Goal: Task Accomplishment & Management: Complete application form

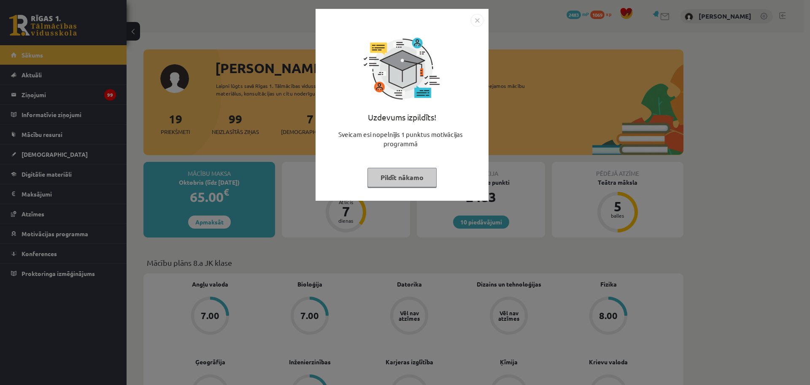
click at [478, 22] on img "Close" at bounding box center [477, 20] width 13 height 13
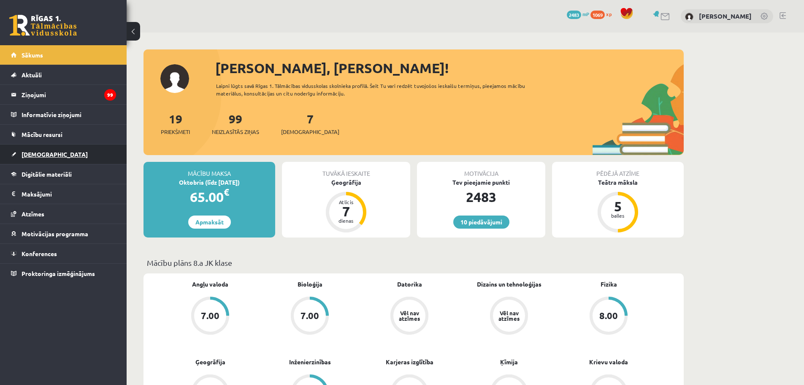
click at [41, 155] on span "[DEMOGRAPHIC_DATA]" at bounding box center [55, 154] width 66 height 8
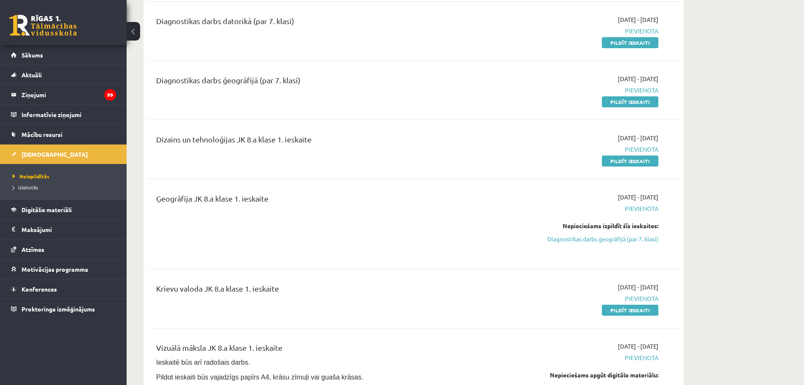
scroll to position [211, 0]
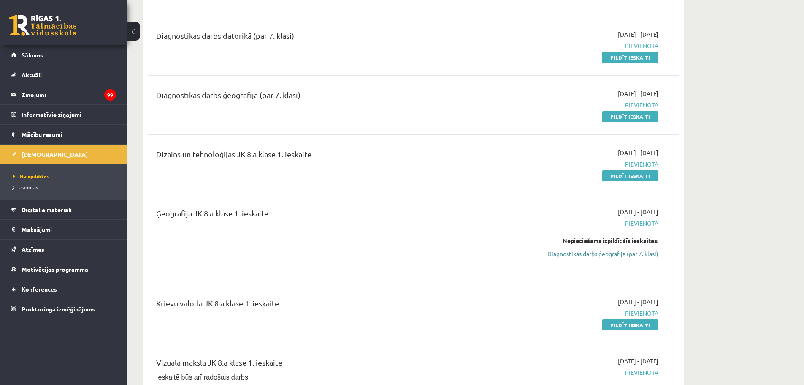
click at [616, 254] on link "Diagnostikas darbs ģeogrāfijā (par 7. klasi)" at bounding box center [578, 253] width 159 height 9
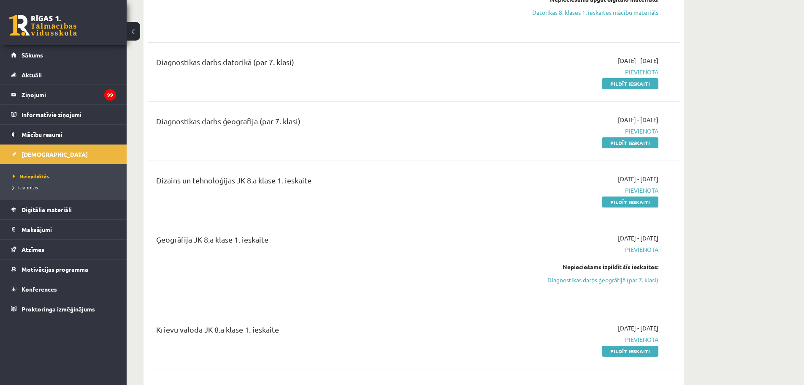
scroll to position [165, 0]
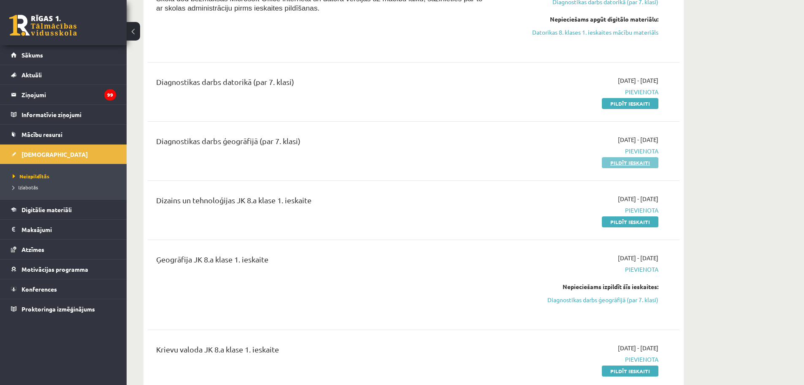
click at [634, 164] on link "Pildīt ieskaiti" at bounding box center [630, 162] width 57 height 11
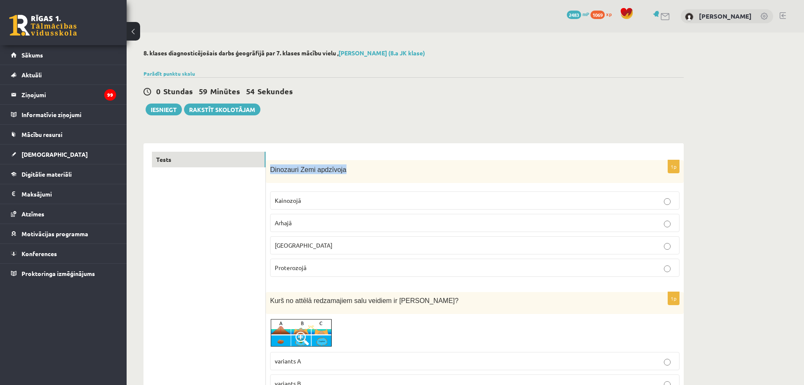
drag, startPoint x: 271, startPoint y: 170, endPoint x: 341, endPoint y: 175, distance: 69.4
click at [341, 175] on div "Dinozauri Zemi apdzīvoja" at bounding box center [475, 171] width 418 height 23
copy span "Dinozauri Zemi apdzīvoja"
click at [338, 244] on p "[GEOGRAPHIC_DATA]" at bounding box center [475, 245] width 400 height 9
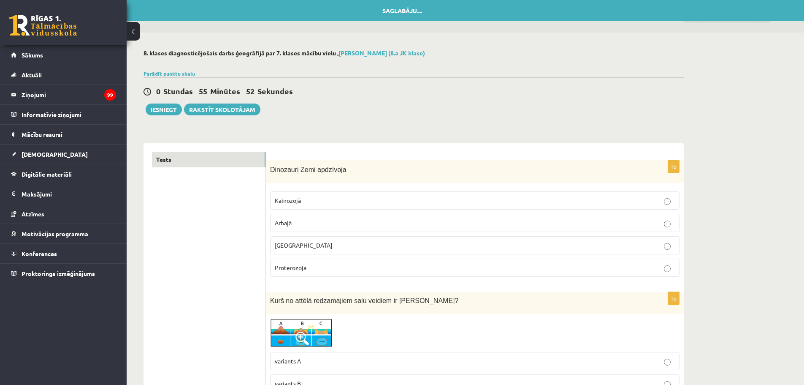
click at [313, 332] on img at bounding box center [301, 333] width 63 height 30
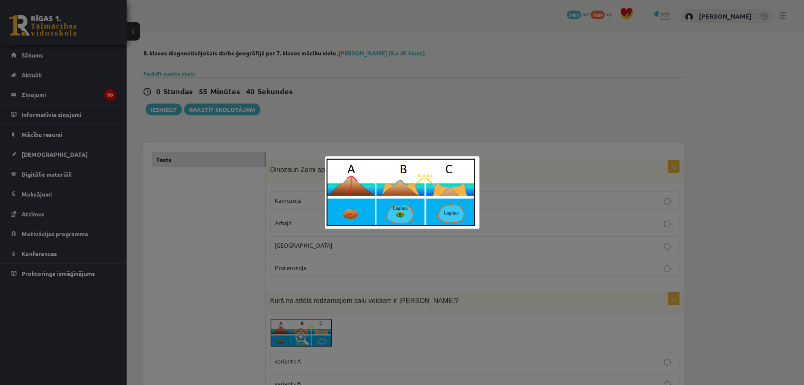
click at [403, 111] on div at bounding box center [402, 192] width 804 height 385
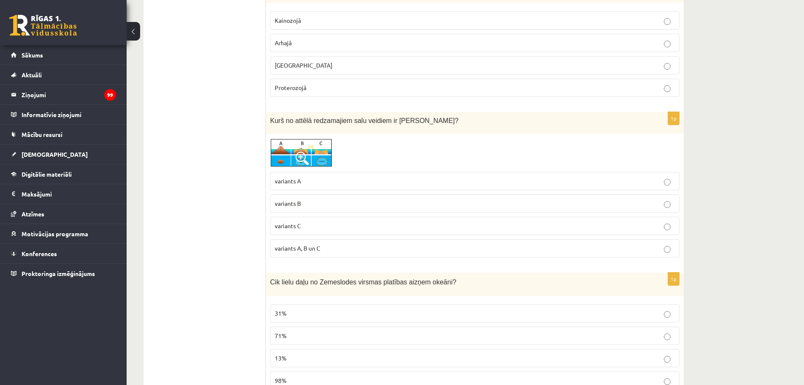
scroll to position [211, 0]
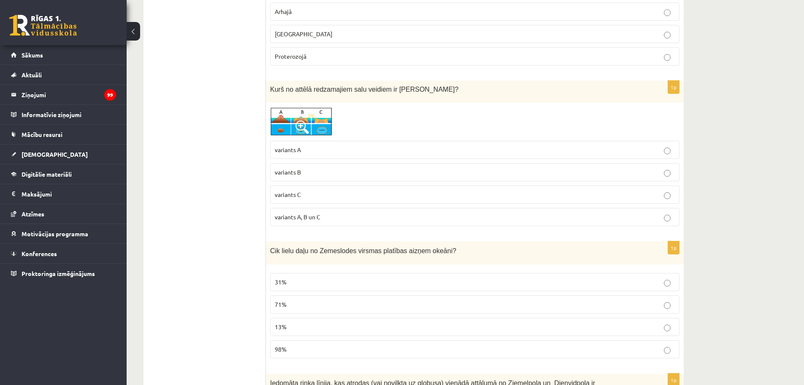
click at [316, 195] on p "variants C" at bounding box center [475, 194] width 400 height 9
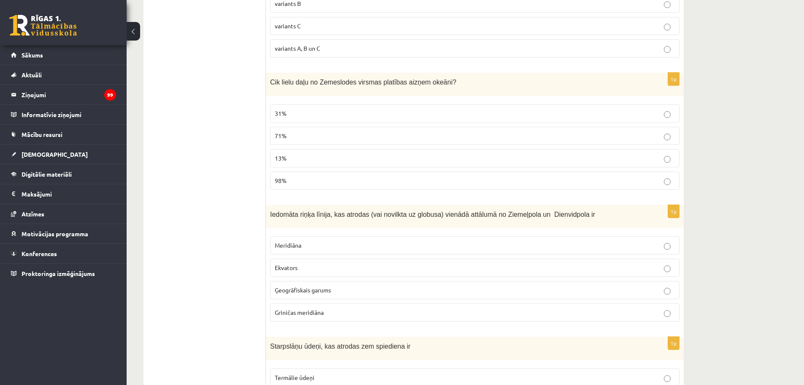
scroll to position [380, 0]
drag, startPoint x: 270, startPoint y: 80, endPoint x: 453, endPoint y: 91, distance: 183.1
click at [453, 91] on div "Cik lielu daļu no Zemeslodes virsmas platības aizņem okeāni?" at bounding box center [475, 83] width 418 height 23
copy span "Cik lielu daļu no Zemeslodes virsmas platības aizņem okeāni?"
click at [295, 134] on p "71%" at bounding box center [475, 135] width 400 height 9
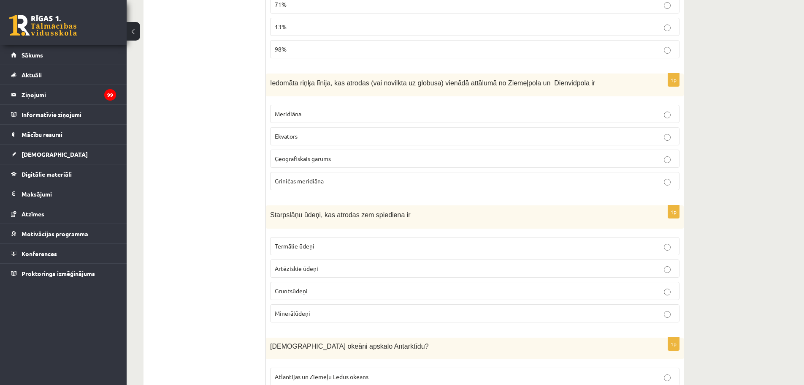
scroll to position [549, 0]
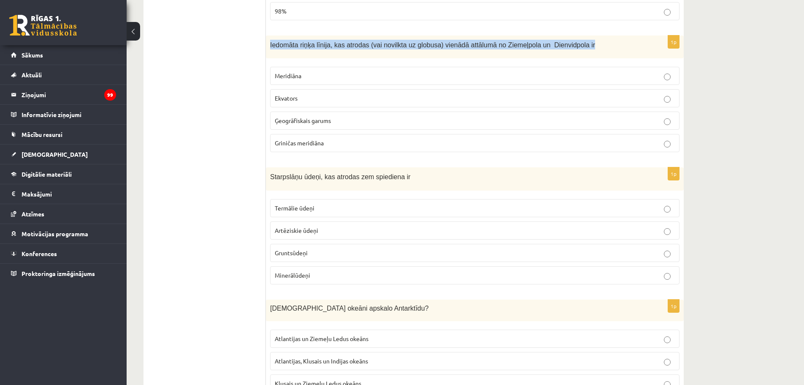
drag, startPoint x: 271, startPoint y: 45, endPoint x: 573, endPoint y: 38, distance: 301.9
click at [573, 38] on div "Iedomāta riņķa līnija, kas atrodas (vai novilkta uz globusa) vienādā attālumā n…" at bounding box center [475, 46] width 418 height 23
copy span "Iedomāta riņķa līnija, kas atrodas (vai novilkta uz globusa) vienādā attālumā n…"
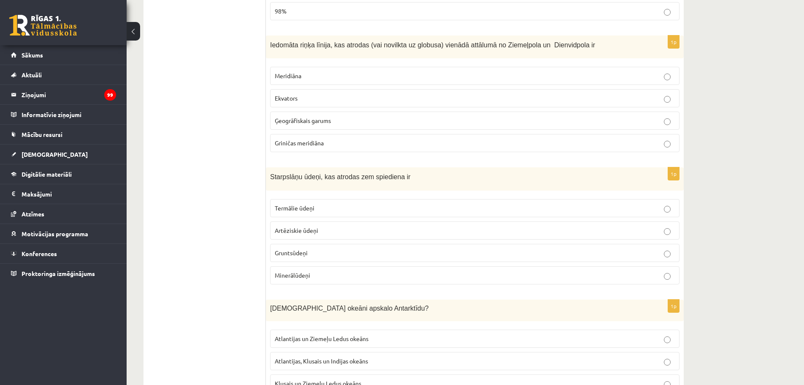
click at [315, 99] on p "Ekvators" at bounding box center [475, 98] width 400 height 9
drag, startPoint x: 271, startPoint y: 176, endPoint x: 406, endPoint y: 165, distance: 135.1
copy span "Starpslāņu ūdeņi, kas atrodas zem spiediena ir"
click at [302, 230] on span "Artēziskie ūdeņi" at bounding box center [296, 230] width 43 height 8
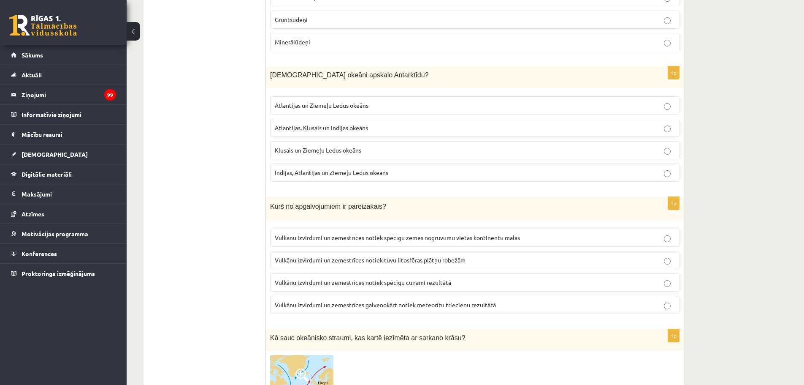
scroll to position [802, 0]
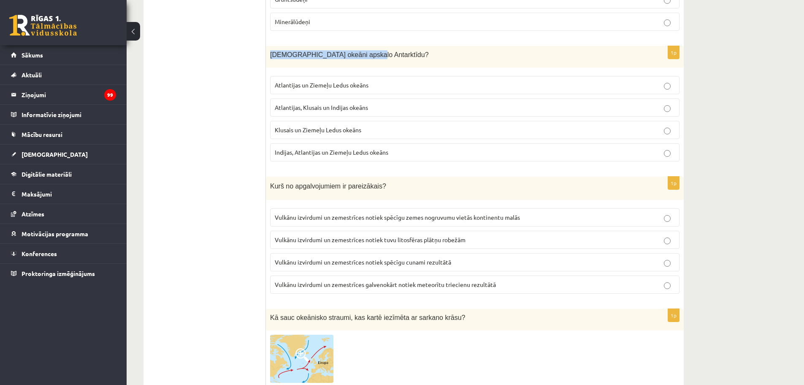
drag, startPoint x: 272, startPoint y: 53, endPoint x: 377, endPoint y: 54, distance: 104.7
click at [377, 54] on p "[DEMOGRAPHIC_DATA] okeāni apskalo Antarktīdu?" at bounding box center [453, 54] width 367 height 9
copy span "[DEMOGRAPHIC_DATA] okeāni apskalo Antarktīdu?"
click at [306, 108] on span "Atlantijas, Klusais un Indijas okeāns" at bounding box center [321, 107] width 93 height 8
click at [440, 242] on span "Vulkānu izvirdumi un zemestrīces notiek tuvu litosfēras plātņu robežām" at bounding box center [370, 240] width 191 height 8
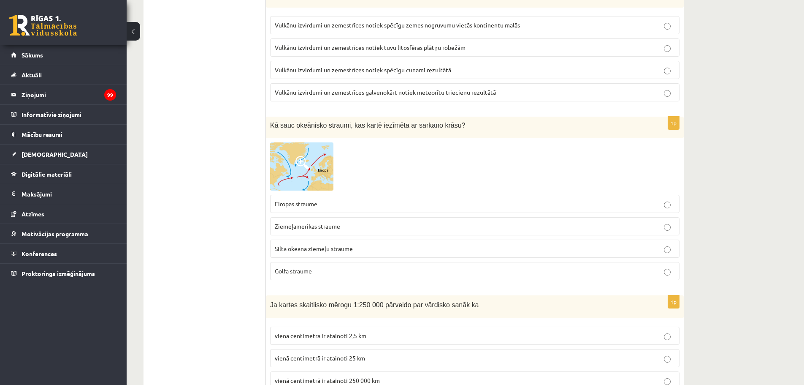
scroll to position [1013, 0]
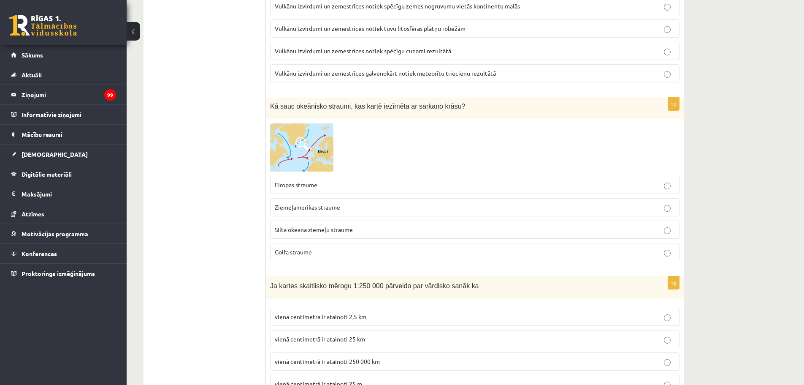
click at [311, 150] on img at bounding box center [301, 147] width 63 height 48
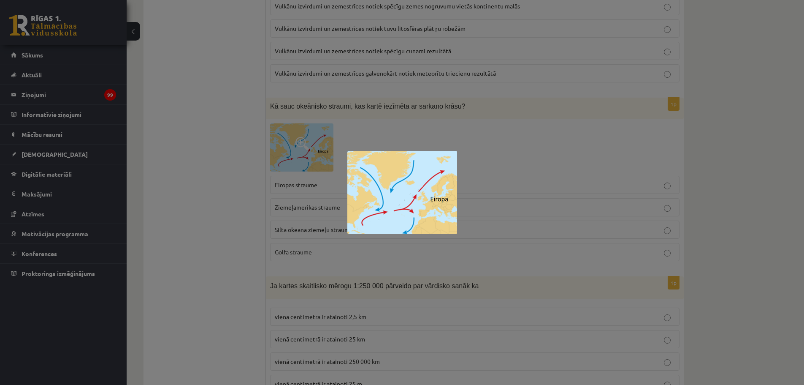
click at [245, 209] on div at bounding box center [402, 192] width 804 height 385
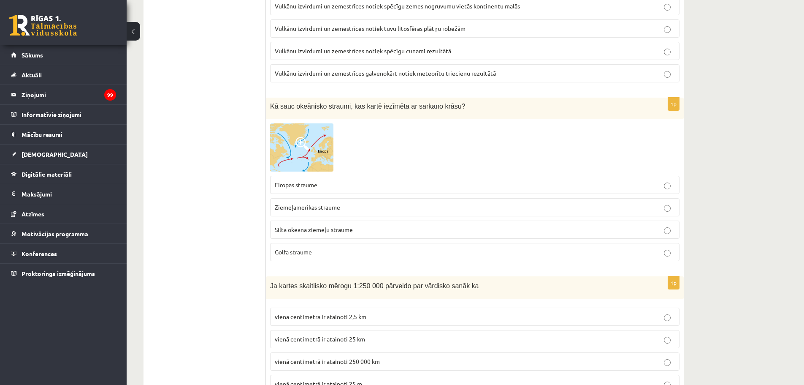
click at [315, 253] on p "Golfa straume" at bounding box center [475, 251] width 400 height 9
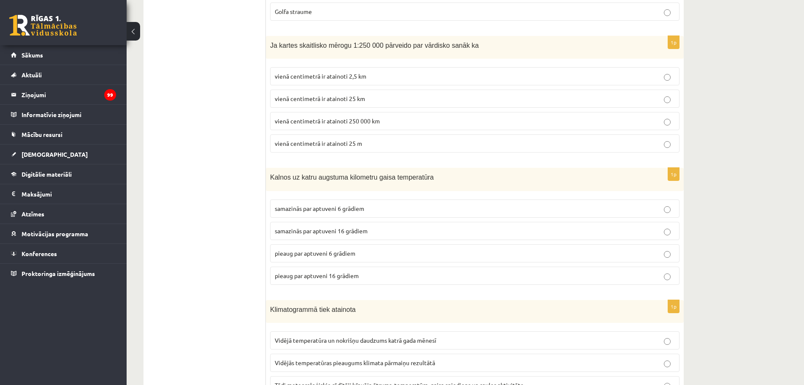
scroll to position [1266, 0]
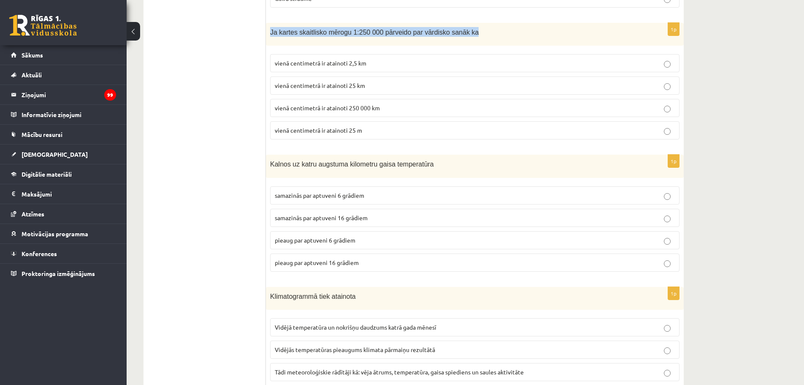
drag, startPoint x: 270, startPoint y: 34, endPoint x: 468, endPoint y: 38, distance: 198.0
click at [468, 38] on div "Ja kartes skaitlisko mērogu 1:250 000 pārveido par vārdisko sanāk ka" at bounding box center [475, 34] width 418 height 23
copy span "Ja kartes skaitlisko mērogu 1:250 000 pārveido par vārdisko sanāk ka"
click at [357, 130] on span "vienā centimetrā ir atainoti 25 m" at bounding box center [318, 130] width 87 height 8
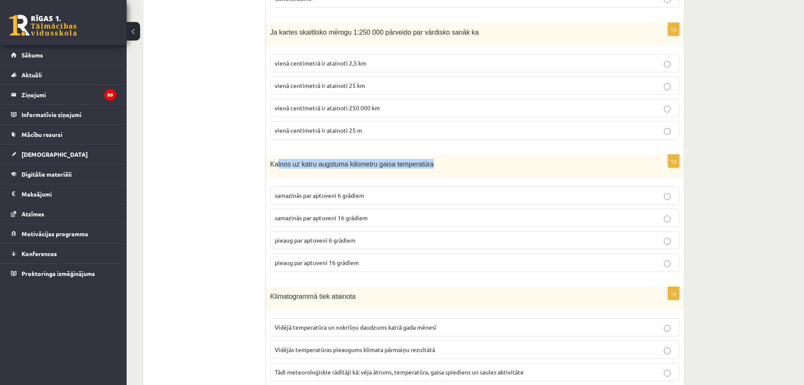
drag, startPoint x: 277, startPoint y: 164, endPoint x: 424, endPoint y: 168, distance: 147.0
click at [424, 168] on p "Kalnos uz katru augstuma kilometru gaisa temperatūra" at bounding box center [453, 164] width 367 height 10
drag, startPoint x: 424, startPoint y: 162, endPoint x: 270, endPoint y: 169, distance: 154.2
click at [270, 169] on div "Kalnos uz katru augstuma kilometru gaisa temperatūra" at bounding box center [475, 165] width 418 height 23
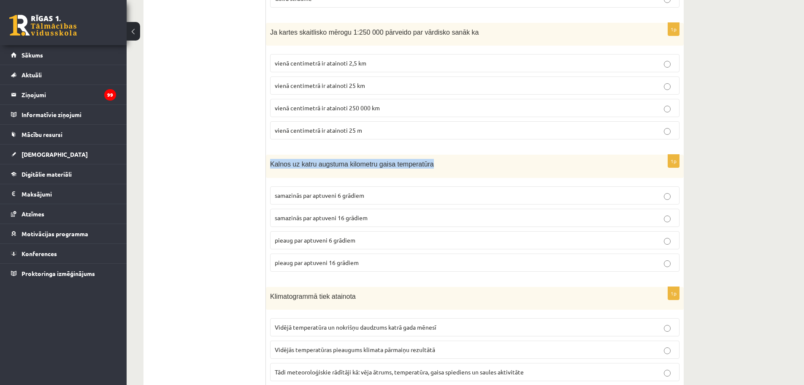
copy span "Kalnos uz katru augstuma kilometru gaisa temperatūra"
click at [340, 196] on span "samazinās par aptuveni 6 grādiem" at bounding box center [319, 195] width 89 height 8
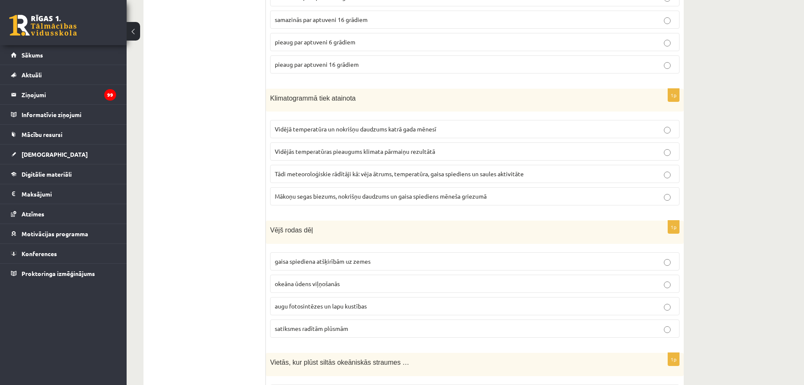
scroll to position [1477, 0]
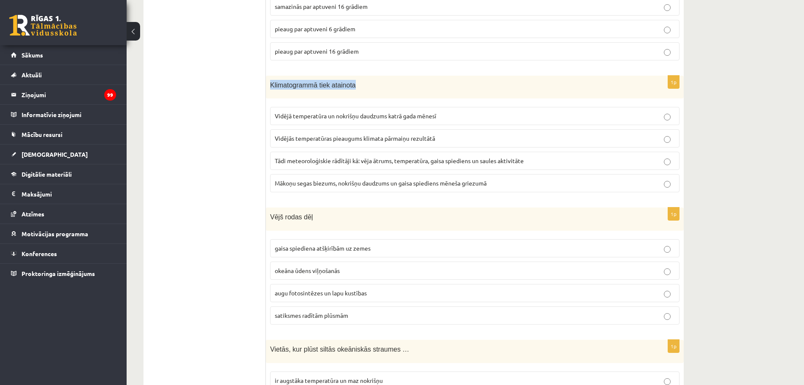
drag, startPoint x: 271, startPoint y: 83, endPoint x: 361, endPoint y: 94, distance: 90.2
click at [361, 94] on div "Klimatogrammā tiek atainota" at bounding box center [475, 87] width 418 height 23
copy span "Klimatogrammā tiek atainota"
click at [428, 116] on span "Vidējā temperatūra un nokrišņu daudzums katrā gada mēnesī" at bounding box center [356, 116] width 162 height 8
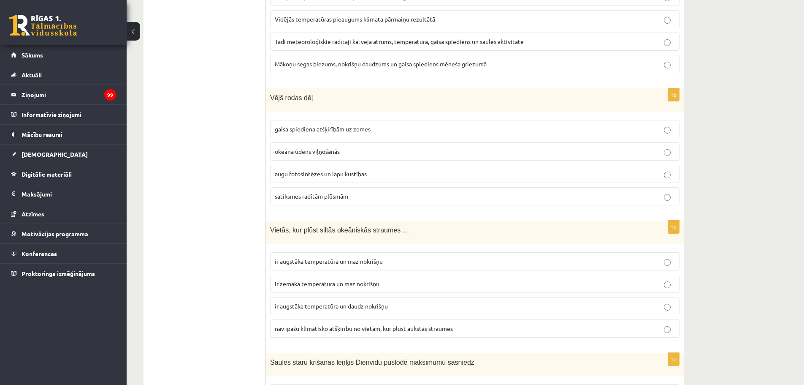
scroll to position [1604, 0]
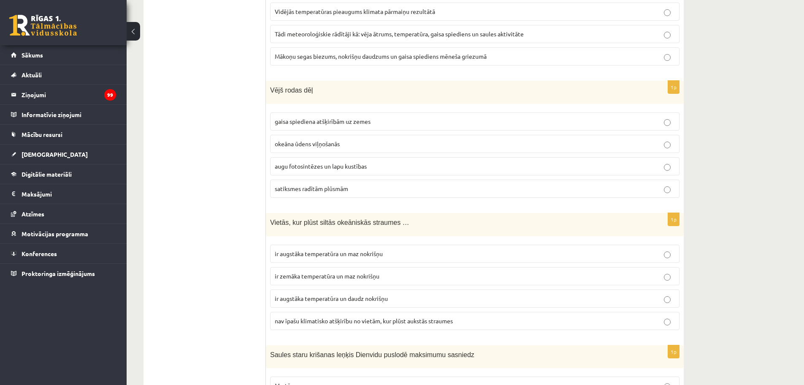
click at [272, 85] on div "Vējš rodas dēļ" at bounding box center [475, 92] width 418 height 23
drag, startPoint x: 270, startPoint y: 86, endPoint x: 316, endPoint y: 91, distance: 45.8
click at [316, 91] on p "Vējš rodas dēļ" at bounding box center [453, 90] width 367 height 10
copy span "Vējš rodas dēļ"
click at [353, 120] on span "gaisa spiediena atšķirībām uz zemes" at bounding box center [323, 121] width 96 height 8
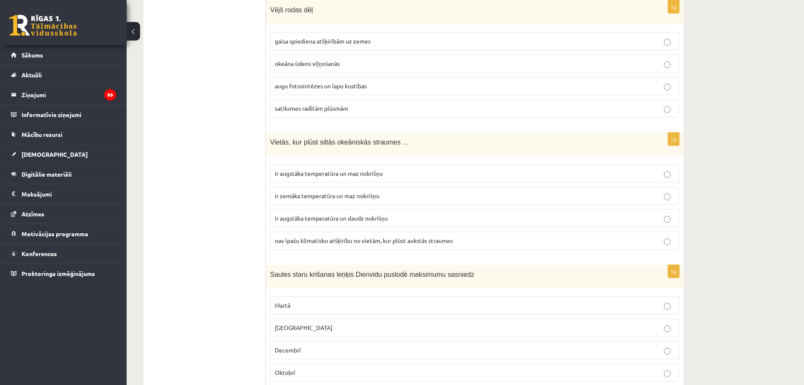
scroll to position [1731, 0]
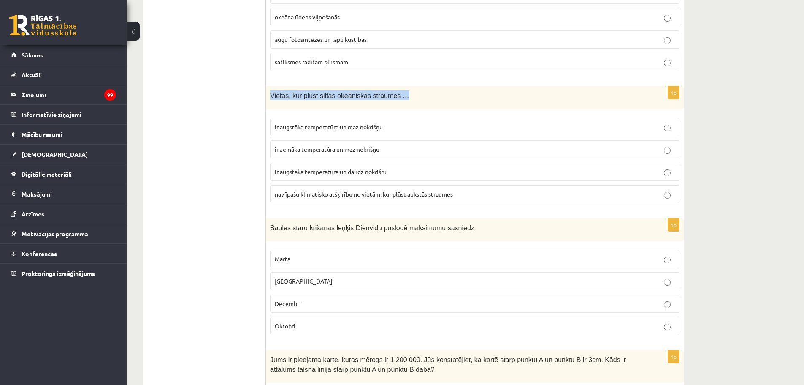
drag, startPoint x: 271, startPoint y: 94, endPoint x: 398, endPoint y: 99, distance: 127.2
click at [398, 99] on p "Vietās, kur plūst siltās okeāniskās straumes …" at bounding box center [453, 95] width 367 height 10
copy span "Vietās, kur plūst siltās okeāniskās straumes …"
click at [374, 127] on span "ir augstāka temperatūra un maz nokrišņu" at bounding box center [329, 127] width 108 height 8
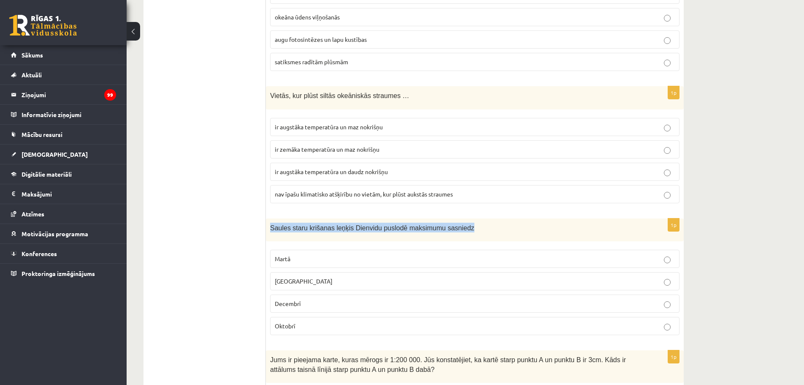
drag, startPoint x: 271, startPoint y: 227, endPoint x: 466, endPoint y: 239, distance: 195.4
click at [466, 239] on div "Saules staru krišanas leņķis Dienvidu puslodē maksimumu sasniedz" at bounding box center [475, 229] width 418 height 23
click at [317, 280] on p "[GEOGRAPHIC_DATA]" at bounding box center [475, 280] width 400 height 9
click at [326, 304] on p "Decembrī" at bounding box center [475, 303] width 400 height 9
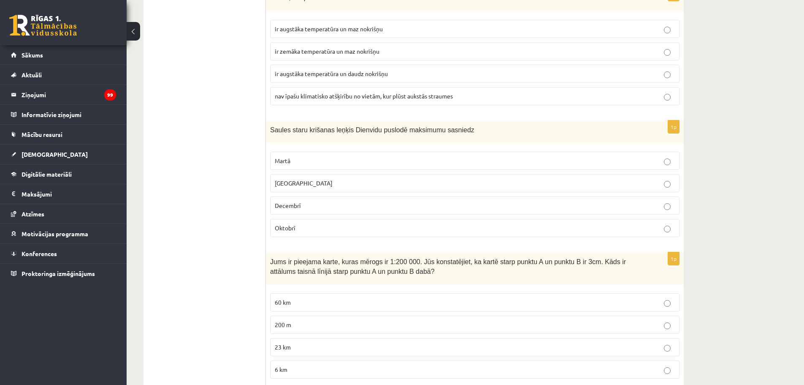
scroll to position [1857, 0]
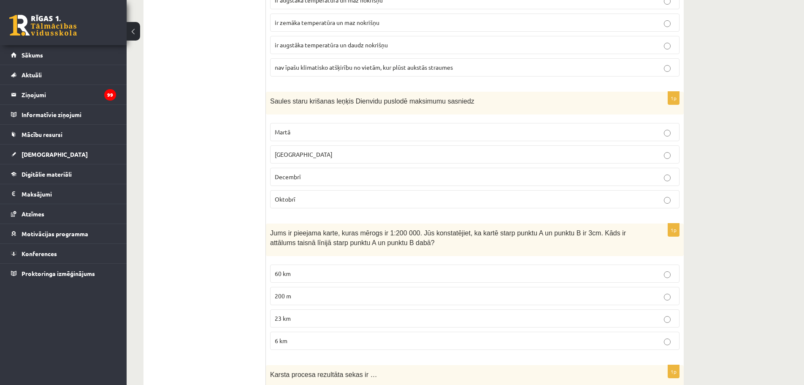
click at [330, 271] on p "60 km" at bounding box center [475, 273] width 400 height 9
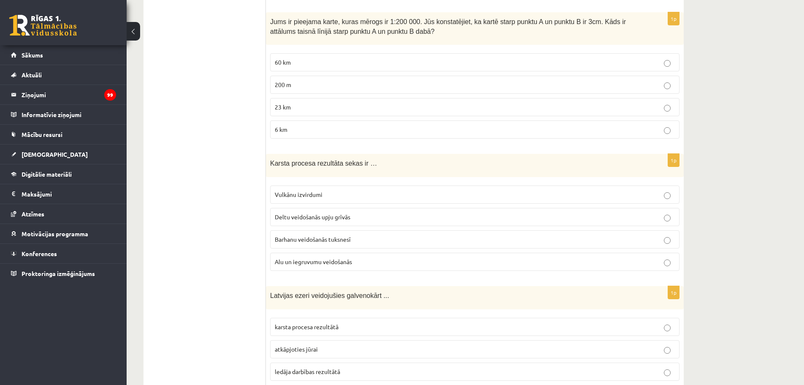
scroll to position [2111, 0]
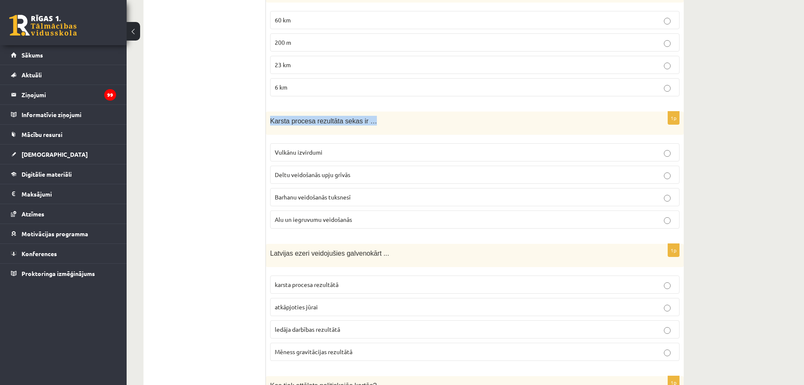
drag, startPoint x: 271, startPoint y: 121, endPoint x: 369, endPoint y: 114, distance: 98.2
click at [369, 114] on div "Karsta procesa rezultāta sekas ir …" at bounding box center [475, 122] width 418 height 23
click at [349, 222] on span "Alu un iegruvumu veidošanās" at bounding box center [313, 219] width 77 height 8
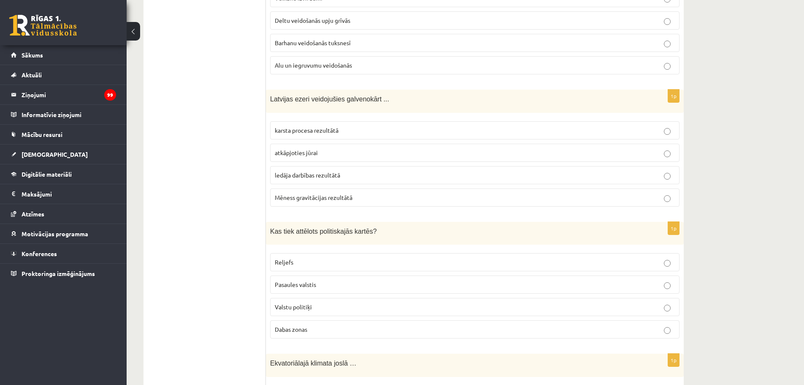
scroll to position [2279, 0]
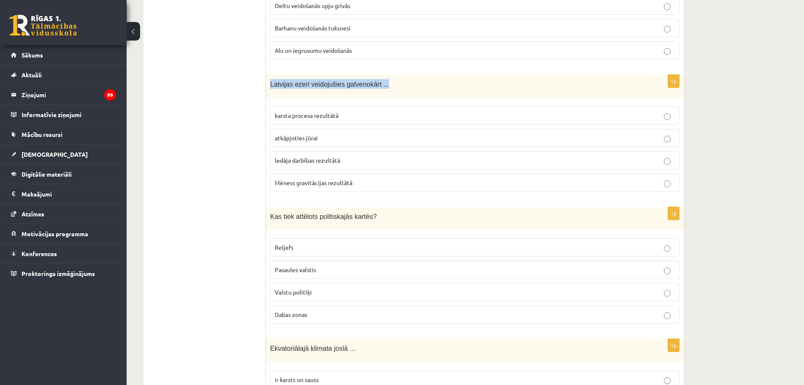
drag, startPoint x: 271, startPoint y: 82, endPoint x: 381, endPoint y: 92, distance: 111.1
click at [381, 92] on div "Latvijas ezeri veidojušies galvenokārt ..." at bounding box center [475, 86] width 418 height 23
click at [373, 161] on p "ledāja darbības rezultātā" at bounding box center [475, 160] width 400 height 9
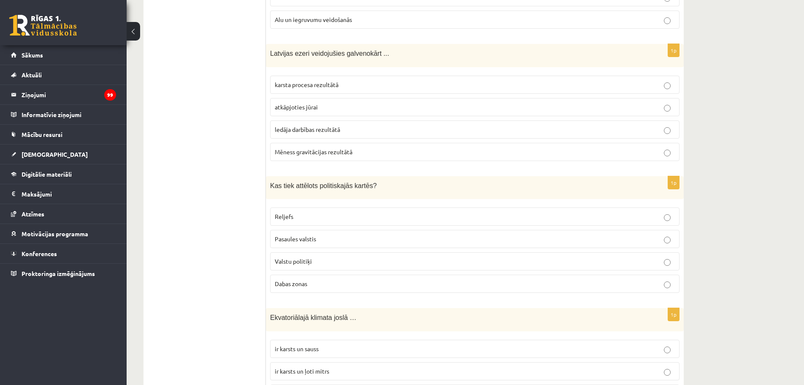
scroll to position [2406, 0]
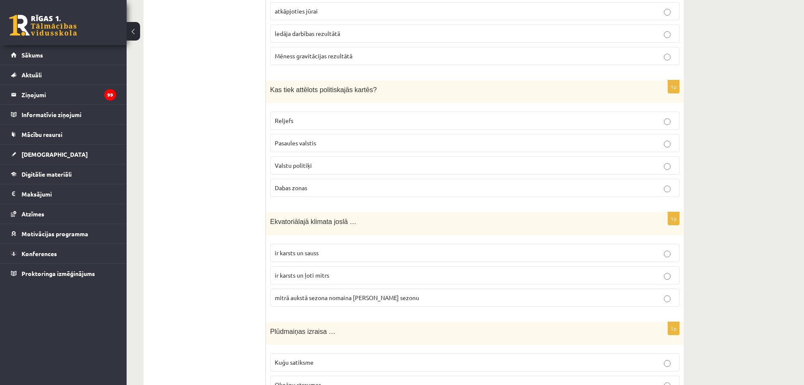
click at [325, 143] on p "Pasaules valstis" at bounding box center [475, 142] width 400 height 9
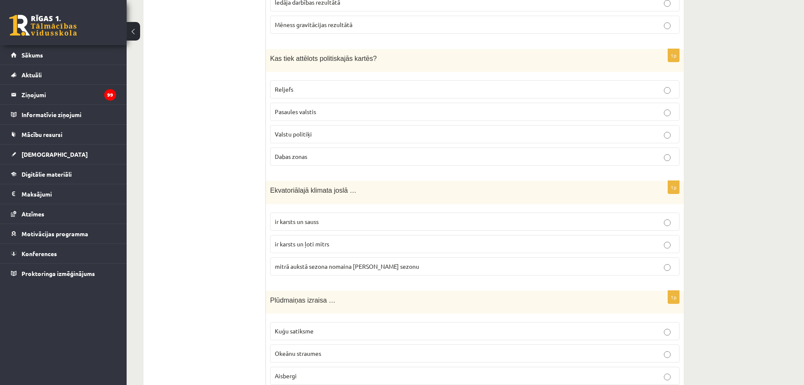
scroll to position [2490, 0]
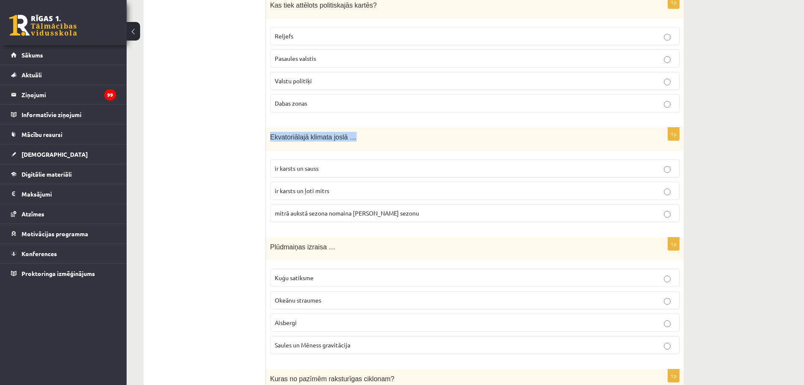
drag, startPoint x: 270, startPoint y: 136, endPoint x: 364, endPoint y: 136, distance: 94.1
click at [364, 136] on div "Ekvatoriālajā klimata joslā …" at bounding box center [475, 138] width 418 height 23
click at [338, 189] on p "ir karsts un ļoti mitrs" at bounding box center [475, 190] width 400 height 9
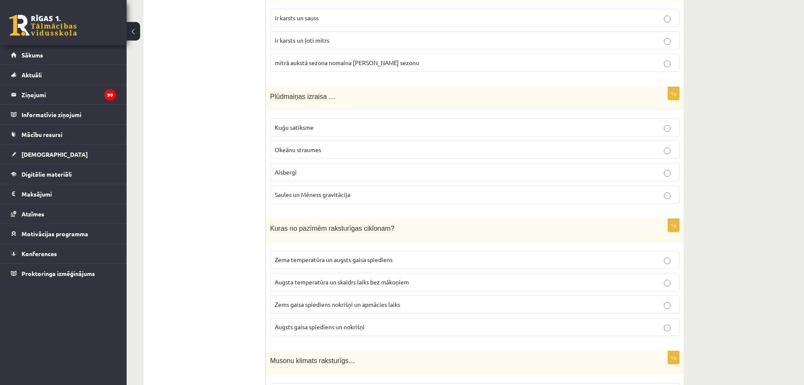
scroll to position [2659, 0]
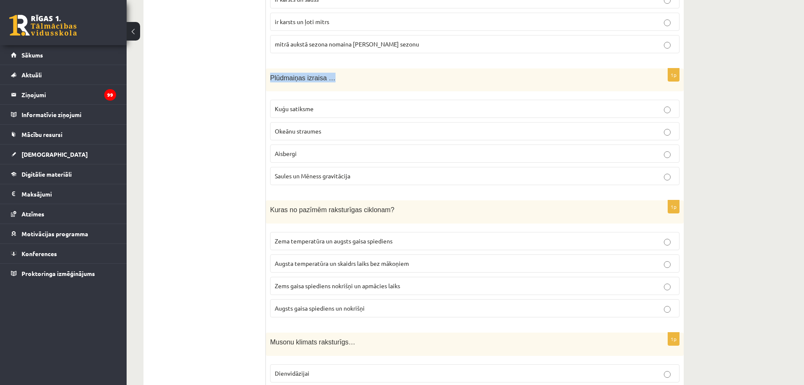
drag, startPoint x: 271, startPoint y: 78, endPoint x: 327, endPoint y: 76, distance: 55.7
click at [327, 76] on p "Plūdmaiņas izraisa …" at bounding box center [453, 78] width 367 height 10
click at [339, 173] on span "Saules un Mēness gravitācija" at bounding box center [313, 176] width 76 height 8
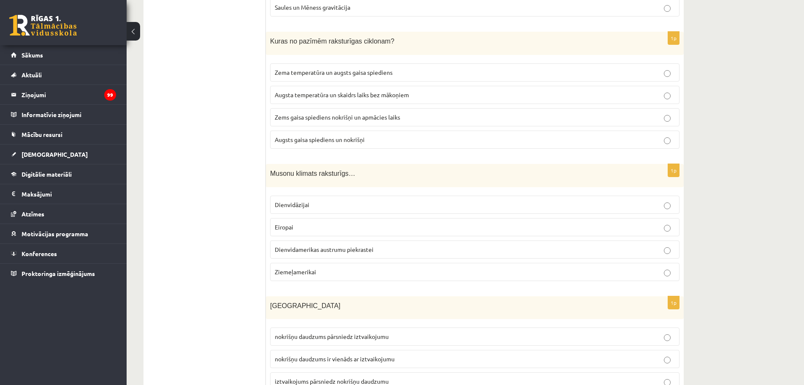
scroll to position [2828, 0]
drag, startPoint x: 271, startPoint y: 40, endPoint x: 391, endPoint y: 39, distance: 120.3
click at [391, 39] on p "Kuras no pazīmēm raksturīgas ciklonam?" at bounding box center [453, 40] width 367 height 10
click at [349, 117] on span "Zems gaisa spiediens nokrišņi un apmācies laiks" at bounding box center [337, 117] width 125 height 8
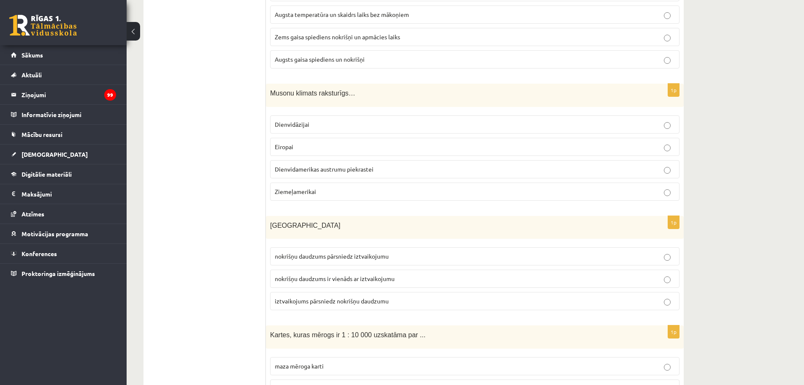
scroll to position [2913, 0]
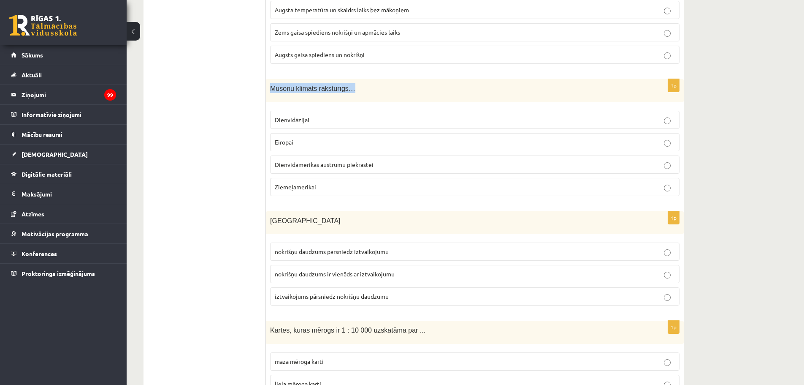
drag, startPoint x: 271, startPoint y: 88, endPoint x: 349, endPoint y: 83, distance: 78.2
click at [349, 83] on p "Musonu klimats raksturīgs…" at bounding box center [453, 88] width 367 height 10
click at [344, 165] on span "Dienvidamerikas austrumu piekrastei" at bounding box center [324, 164] width 99 height 8
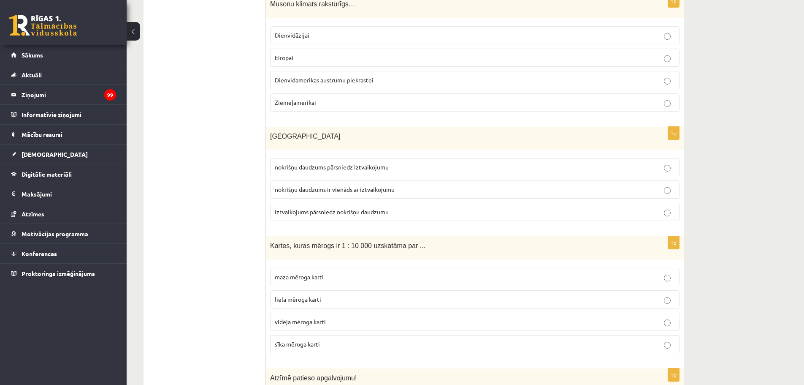
scroll to position [3039, 0]
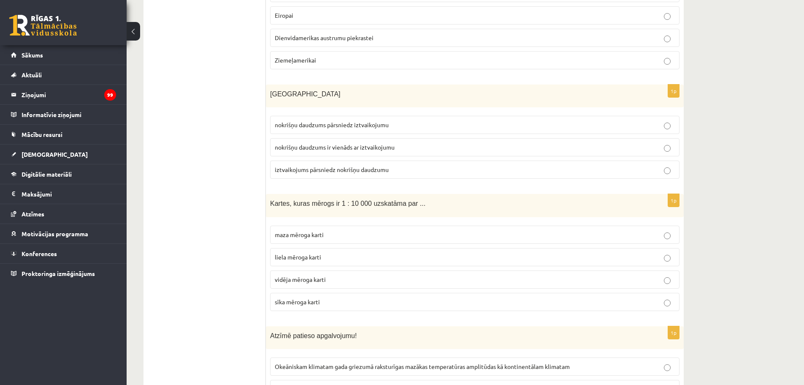
click at [303, 124] on span "nokrišņu daudzums pārsniedz iztvaikojumu" at bounding box center [332, 125] width 114 height 8
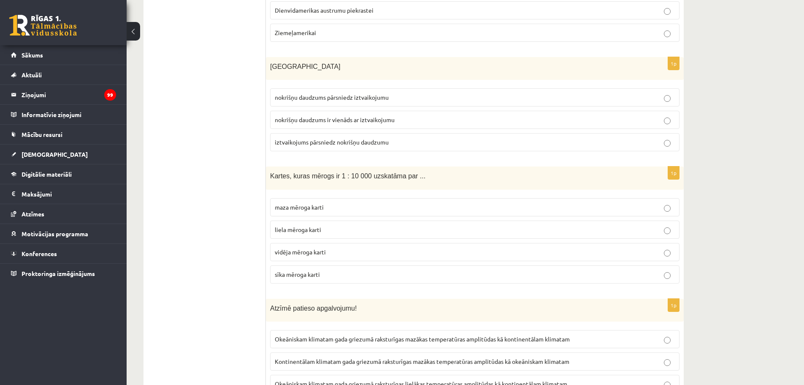
scroll to position [3081, 0]
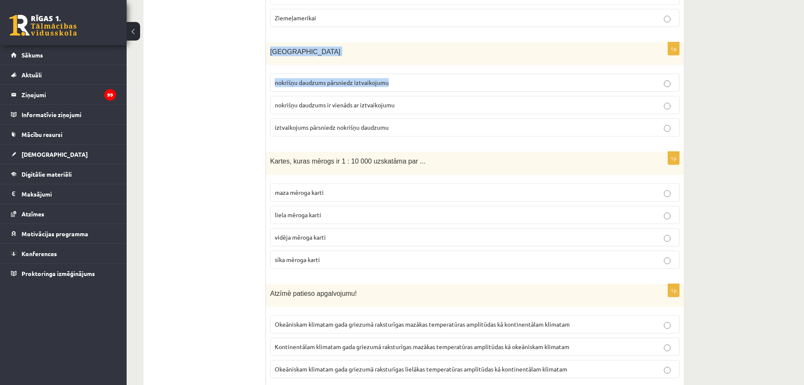
drag, startPoint x: 271, startPoint y: 51, endPoint x: 399, endPoint y: 84, distance: 132.7
click at [399, 84] on div "1p [GEOGRAPHIC_DATA] nokrišņu daudzums pārsniedz iztvaikojumu nokrišņu daudzums…" at bounding box center [475, 92] width 418 height 101
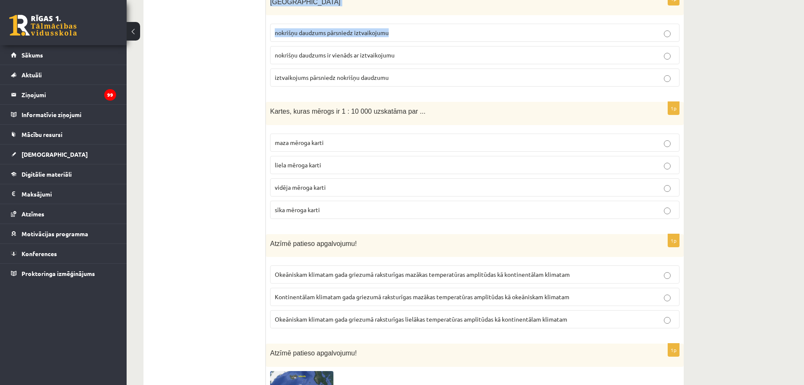
scroll to position [3166, 0]
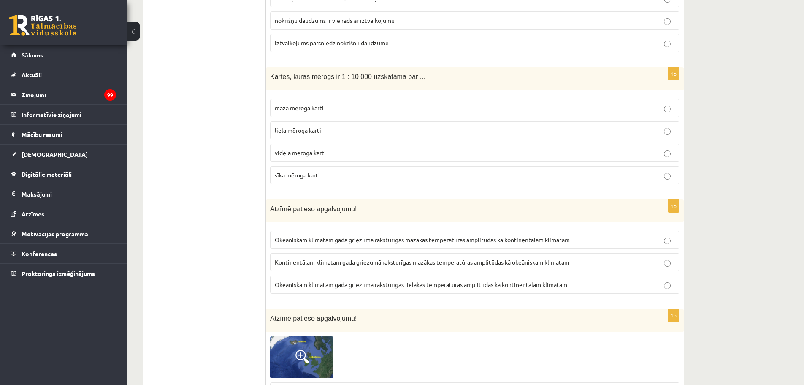
click at [325, 106] on p "maza mēroga karti" at bounding box center [475, 107] width 400 height 9
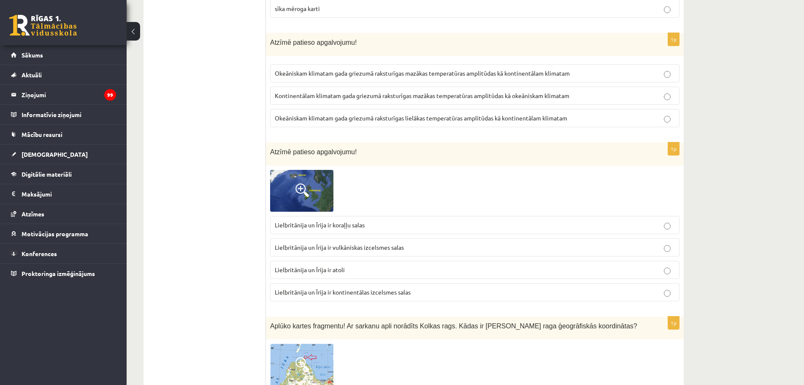
scroll to position [3335, 0]
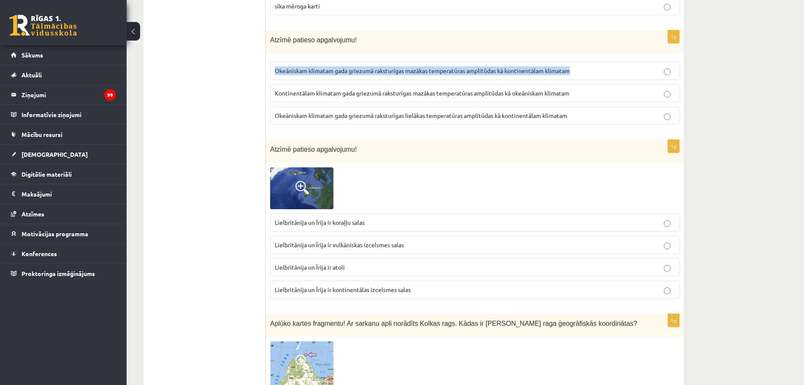
drag, startPoint x: 274, startPoint y: 67, endPoint x: 585, endPoint y: 73, distance: 310.7
click at [585, 73] on label "Okeāniskam klimatam gada griezumā raksturīgas mazākas temperatūras amplitūdas k…" at bounding box center [474, 71] width 409 height 18
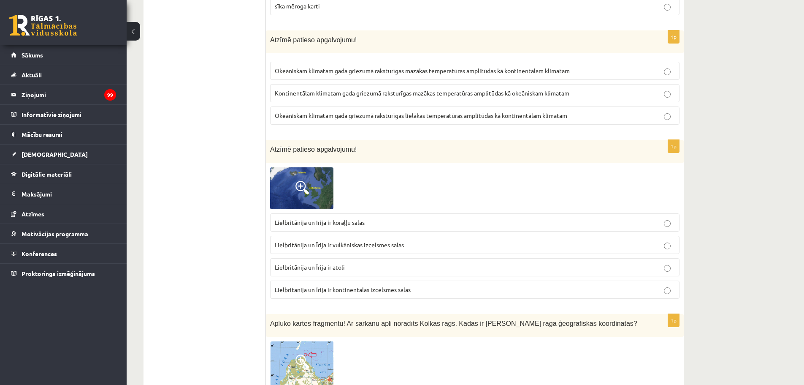
click at [414, 92] on span "Kontinentālam klimatam gada griezumā raksturīgas mazākas temperatūras amplitūda…" at bounding box center [422, 93] width 295 height 8
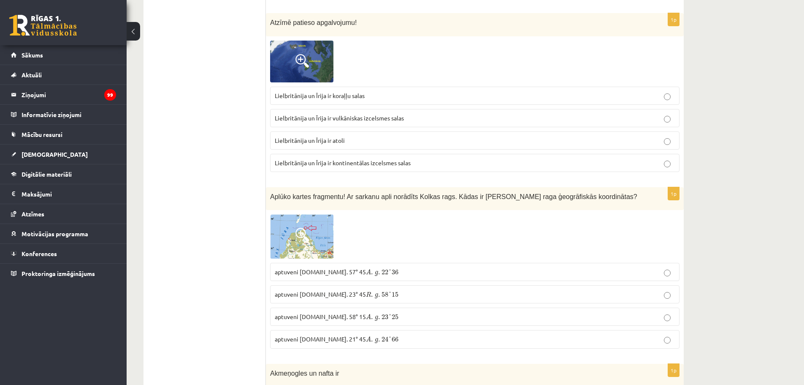
scroll to position [3419, 0]
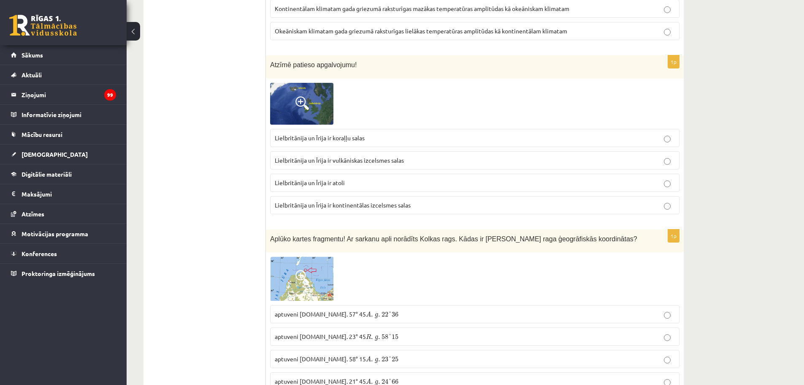
click at [317, 103] on img at bounding box center [301, 104] width 63 height 42
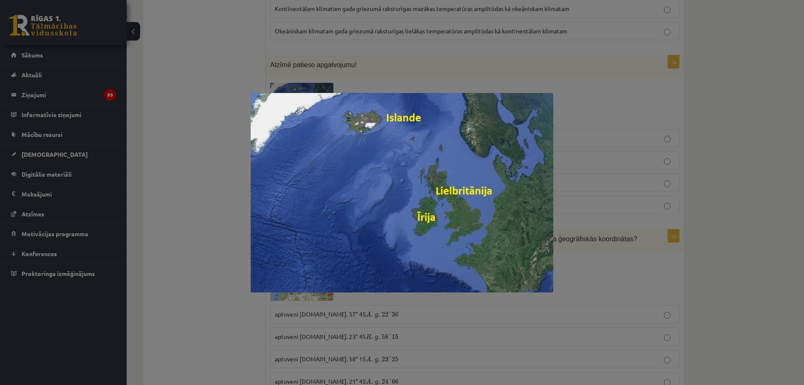
click at [448, 142] on img at bounding box center [402, 192] width 303 height 199
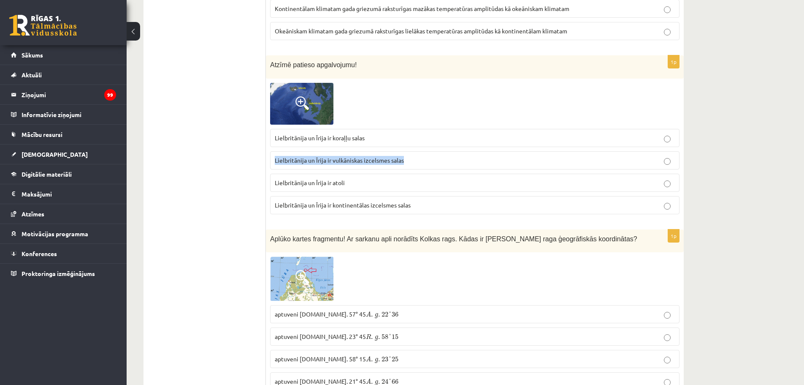
drag, startPoint x: 276, startPoint y: 161, endPoint x: 404, endPoint y: 168, distance: 128.5
click at [404, 168] on label "Lielbritānija un Īrija ir vulkāniskas izcelsmes salas" at bounding box center [474, 160] width 409 height 18
click at [323, 206] on span "Lielbritānija un Īrija ir kontinentālas izcelsmes salas" at bounding box center [343, 205] width 136 height 8
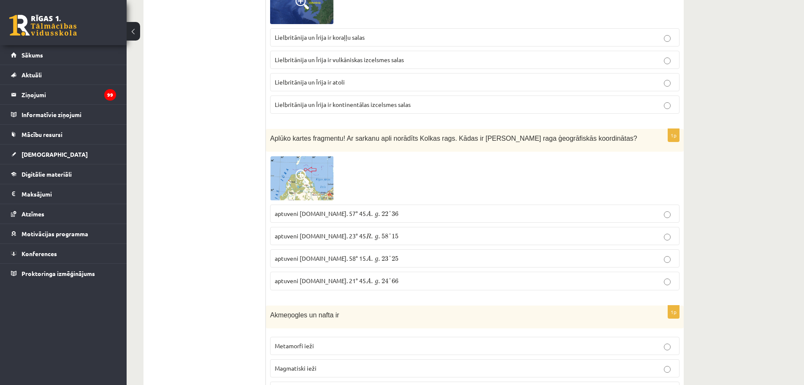
scroll to position [3546, 0]
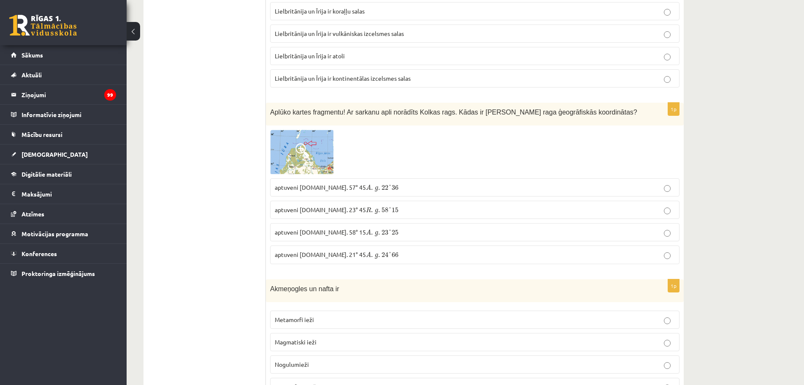
click at [313, 147] on img at bounding box center [301, 152] width 63 height 44
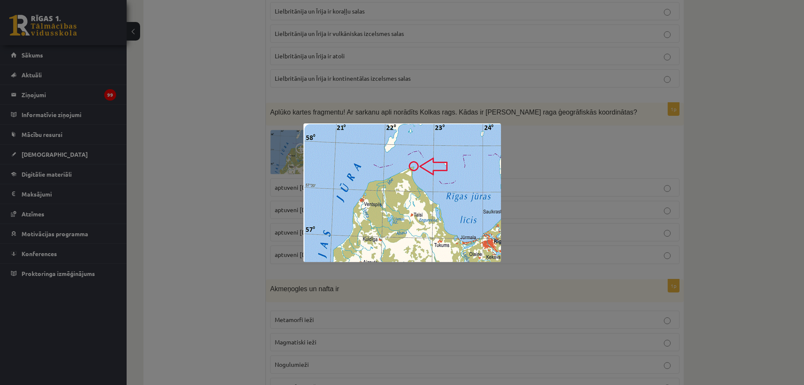
click at [528, 148] on div at bounding box center [402, 192] width 804 height 385
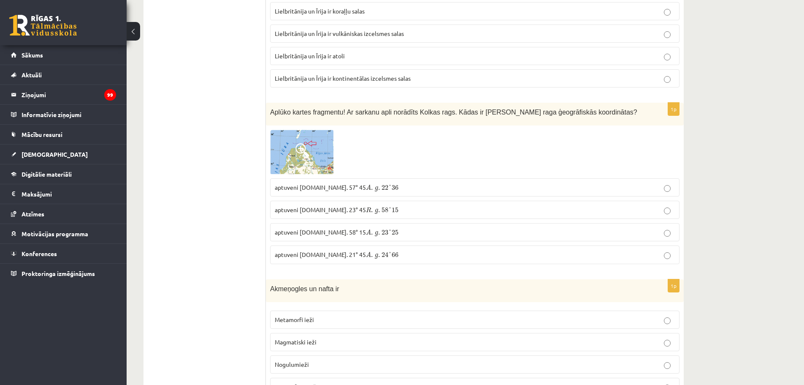
click at [392, 189] on span "36" at bounding box center [395, 187] width 7 height 5
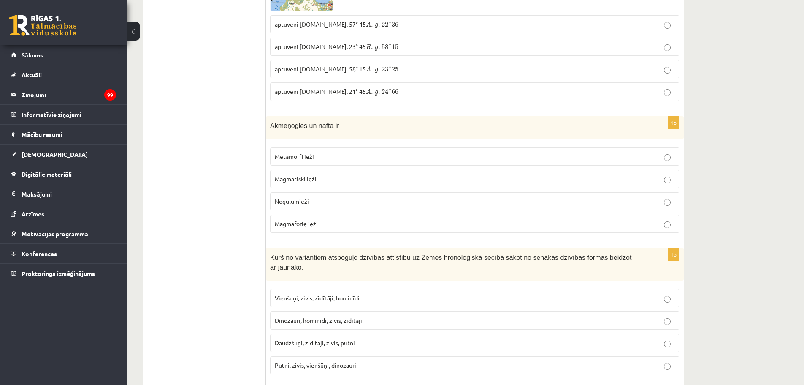
scroll to position [3715, 0]
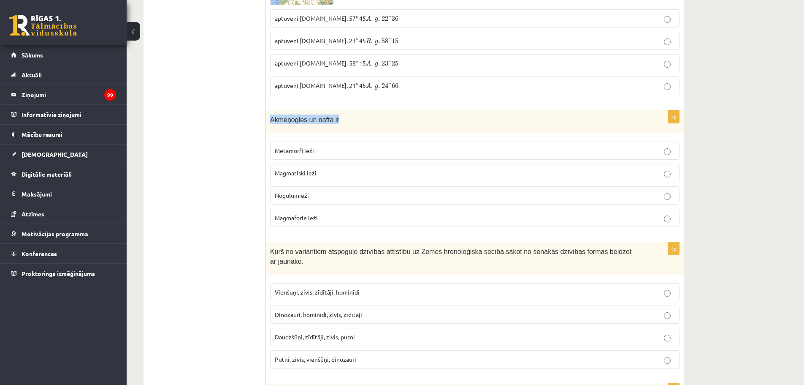
drag, startPoint x: 272, startPoint y: 118, endPoint x: 337, endPoint y: 114, distance: 65.1
click at [337, 114] on p "Akmeņogles un nafta ir" at bounding box center [453, 119] width 367 height 10
click at [311, 191] on p "Nogulumieži" at bounding box center [475, 195] width 400 height 9
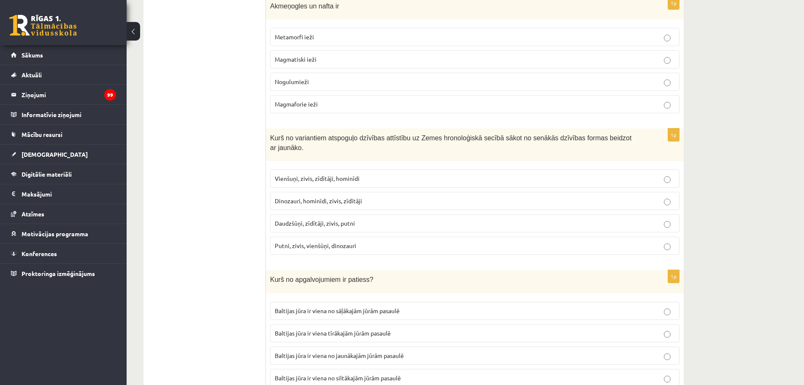
scroll to position [3841, 0]
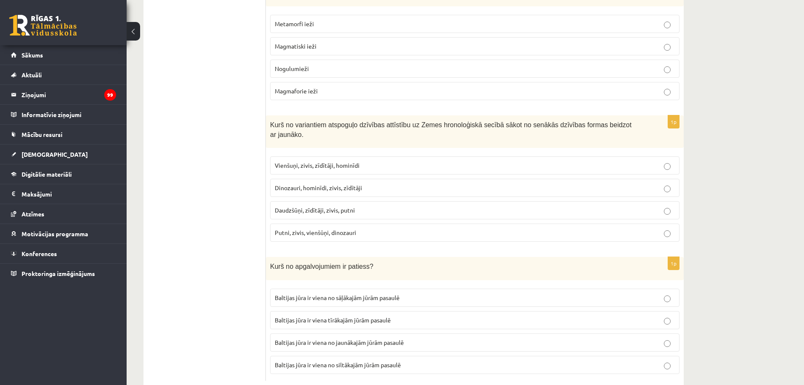
click at [335, 161] on span "Vienšuņi, zivis, zīdītāji, hominīdi" at bounding box center [317, 165] width 85 height 8
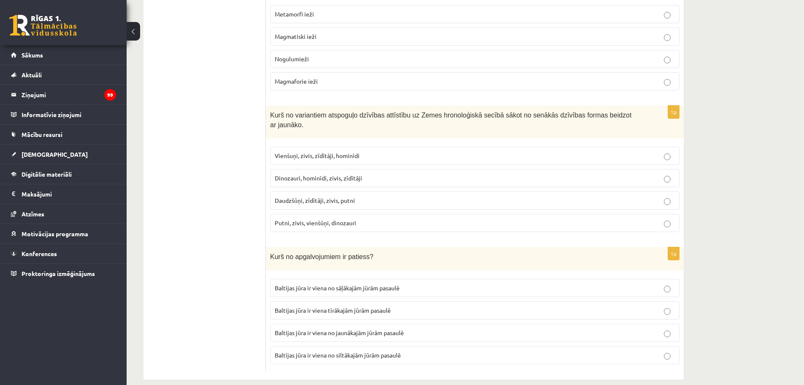
scroll to position [3853, 0]
drag, startPoint x: 275, startPoint y: 276, endPoint x: 407, endPoint y: 282, distance: 132.7
click at [407, 282] on label "Baltijas jūra ir viena no sāļākajām jūrām pasaulē" at bounding box center [474, 285] width 409 height 18
click at [346, 326] on span "Baltijas jūra ir viena no jaunākajām jūrām pasaulē" at bounding box center [339, 330] width 129 height 8
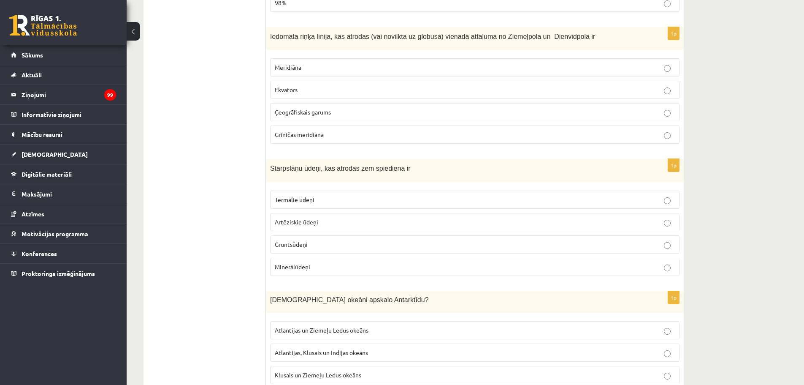
scroll to position [0, 0]
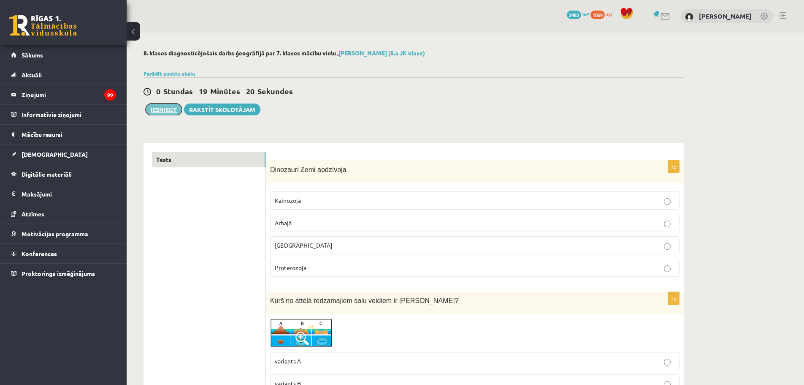
click at [161, 107] on button "Iesniegt" at bounding box center [164, 109] width 36 height 12
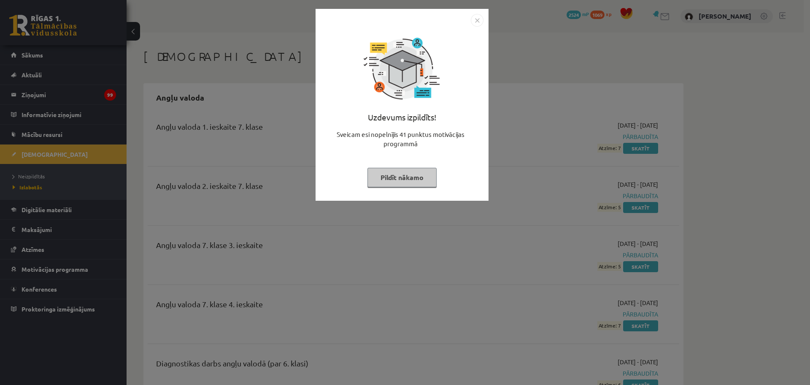
click at [478, 19] on img "Close" at bounding box center [477, 20] width 13 height 13
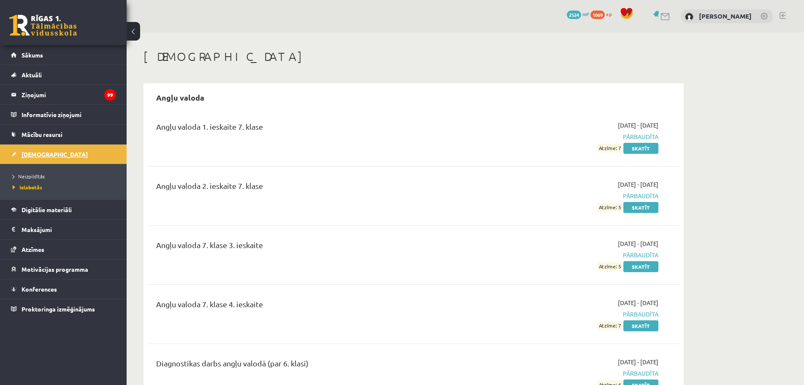
click at [32, 155] on span "[DEMOGRAPHIC_DATA]" at bounding box center [55, 154] width 66 height 8
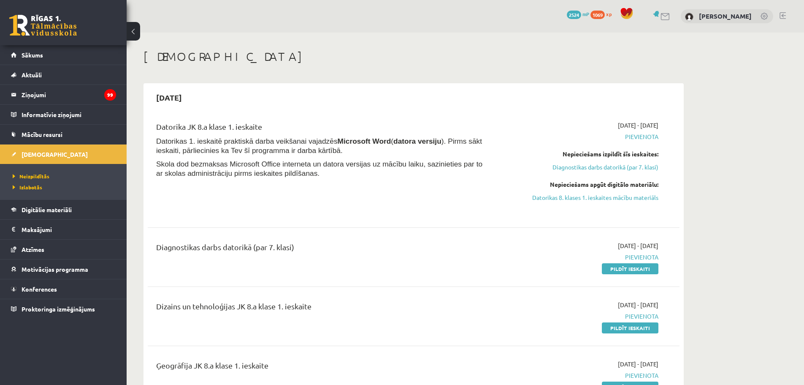
click at [784, 13] on link at bounding box center [783, 15] width 6 height 7
